Goal: Task Accomplishment & Management: Manage account settings

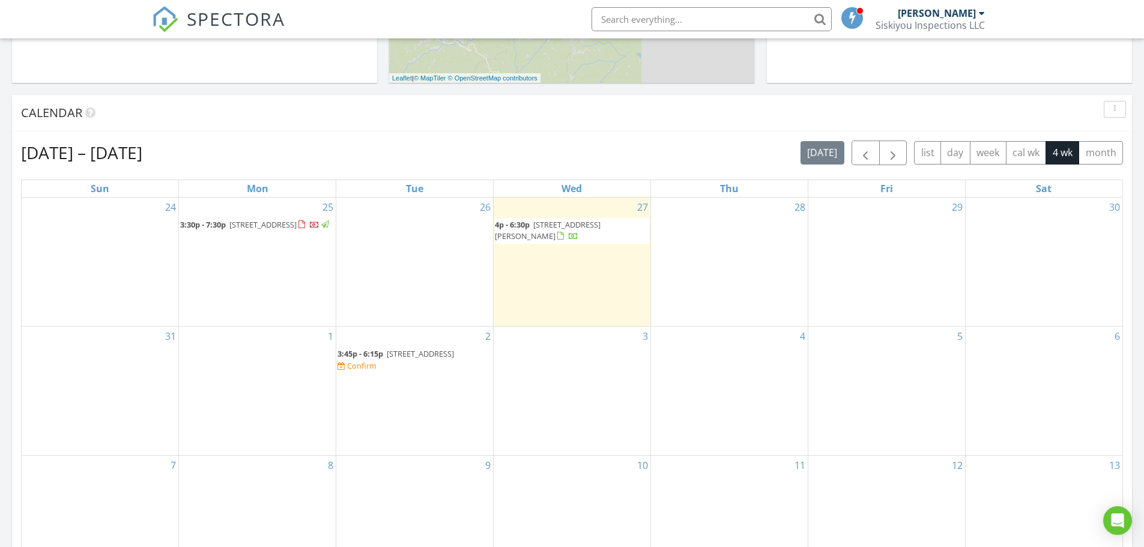
scroll to position [445, 0]
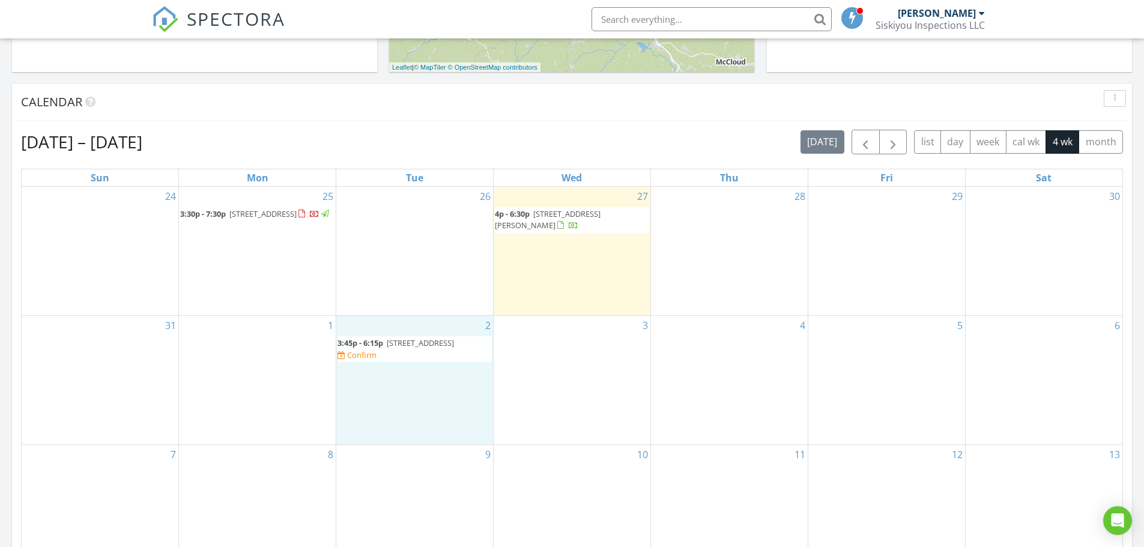
click at [452, 376] on div "2 3:45p - 6:15p [STREET_ADDRESS] Confirm" at bounding box center [414, 380] width 157 height 129
click at [388, 364] on link "Cancel" at bounding box center [414, 364] width 62 height 19
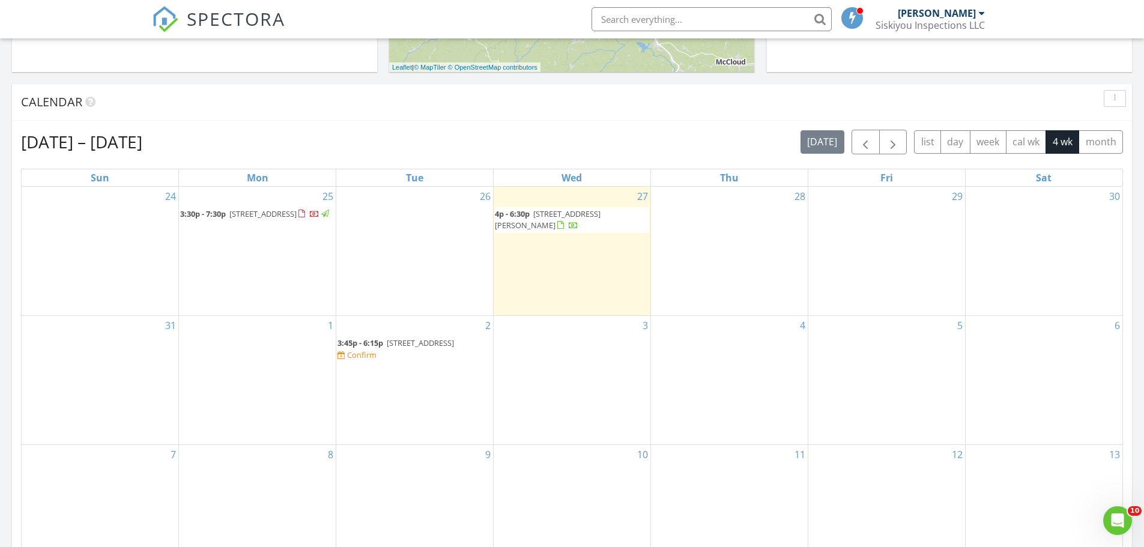
click at [440, 375] on div "2 3:45p - 6:15p 6918 N Old Stage Rd, Weed 96094 Confirm" at bounding box center [414, 380] width 157 height 129
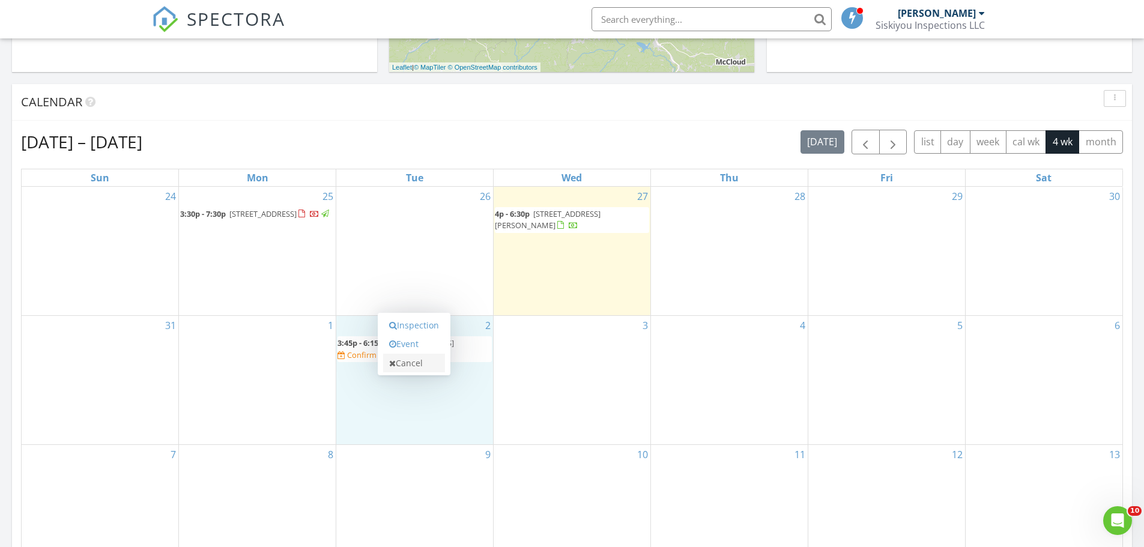
click at [409, 361] on link "Cancel" at bounding box center [414, 363] width 62 height 19
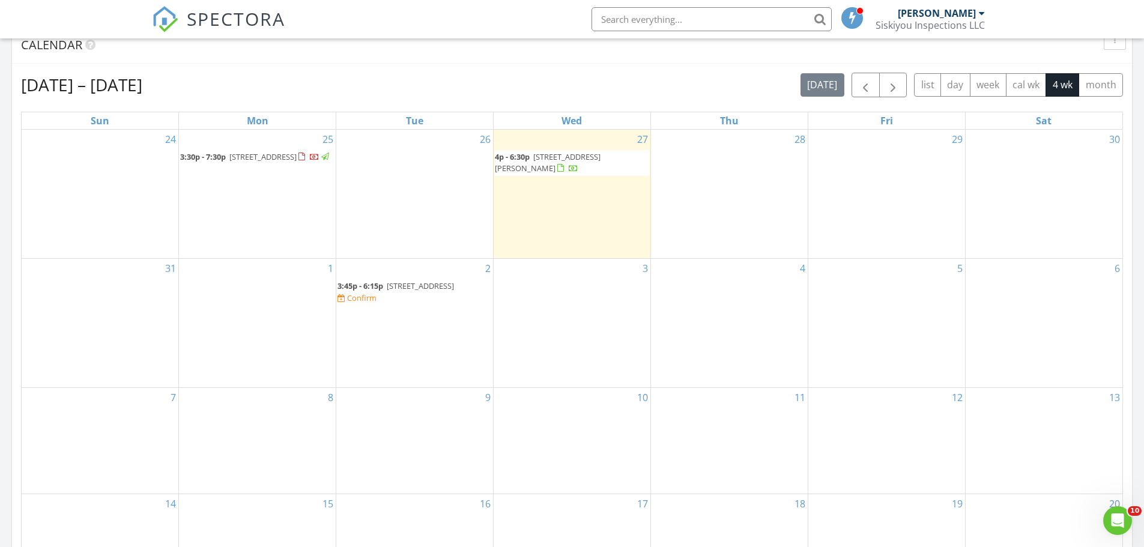
scroll to position [541, 0]
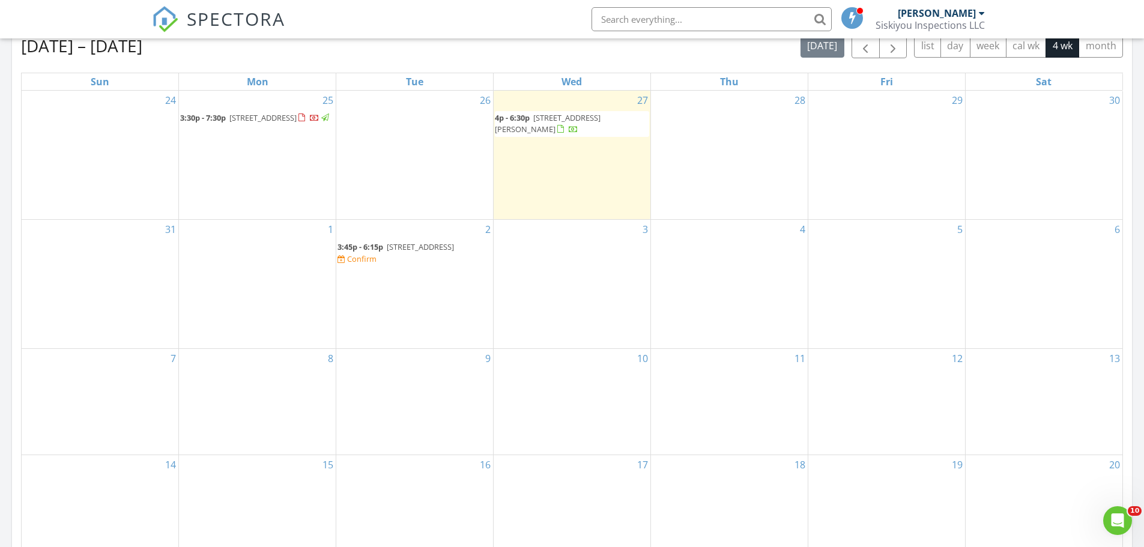
drag, startPoint x: 469, startPoint y: 240, endPoint x: 448, endPoint y: 243, distance: 21.2
click at [448, 243] on span "6918 N Old Stage Rd, Weed 96094" at bounding box center [420, 246] width 67 height 11
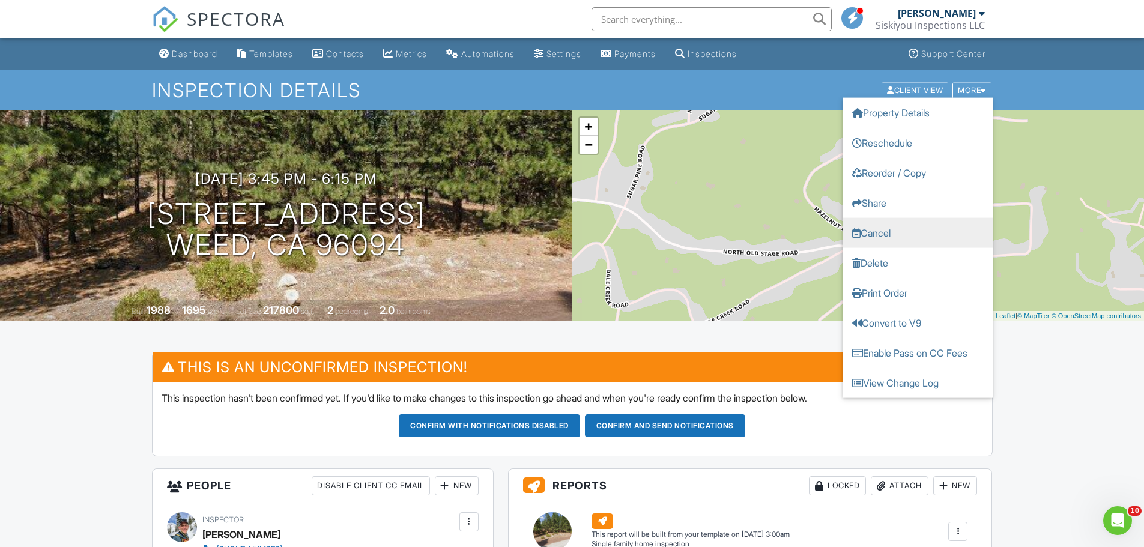
click at [883, 233] on link "Cancel" at bounding box center [918, 232] width 150 height 30
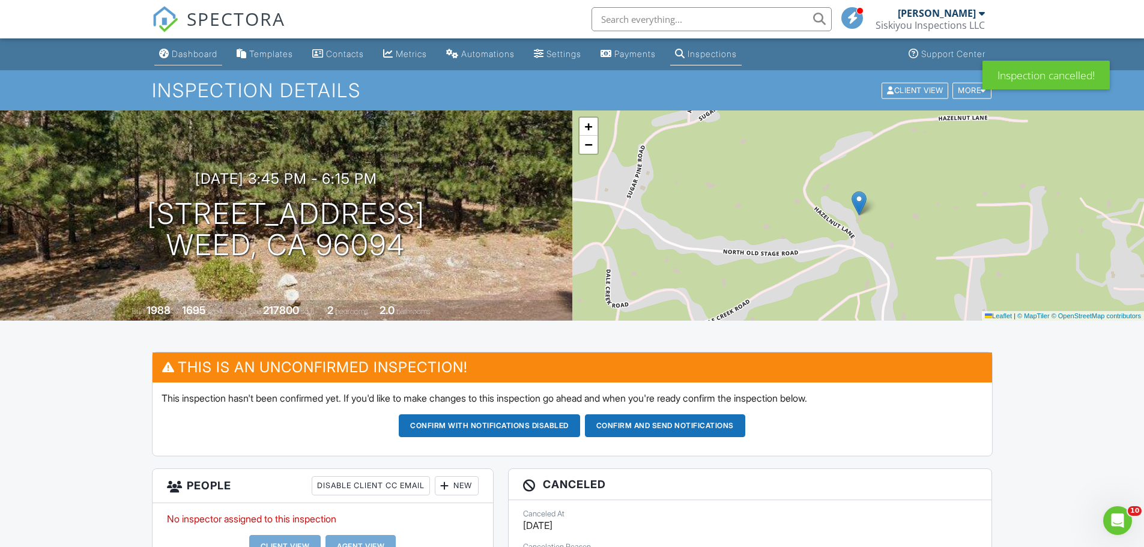
click at [199, 52] on div "Dashboard" at bounding box center [195, 54] width 46 height 10
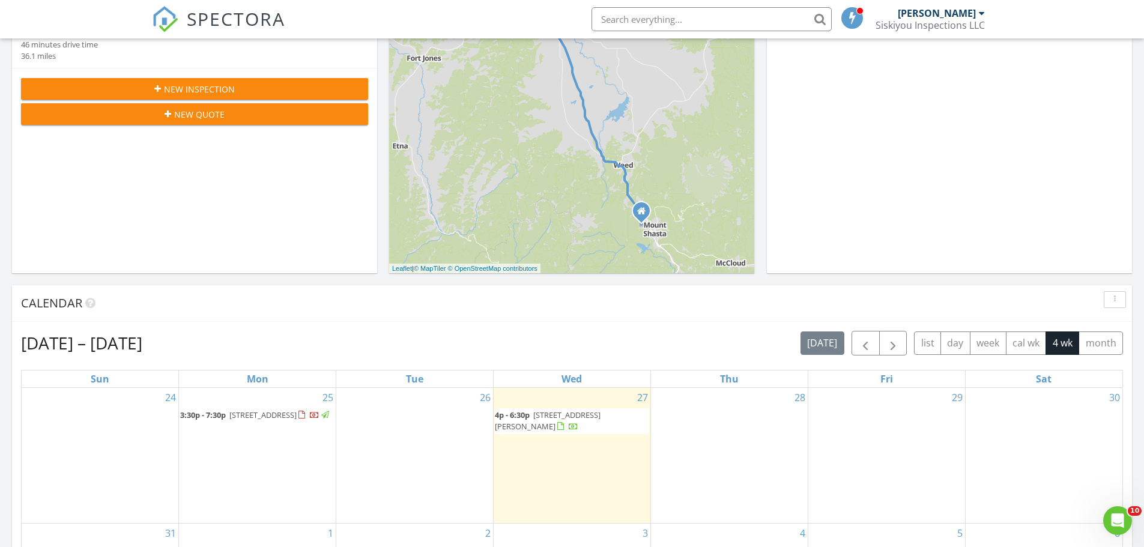
scroll to position [241, 0]
